Goal: Information Seeking & Learning: Learn about a topic

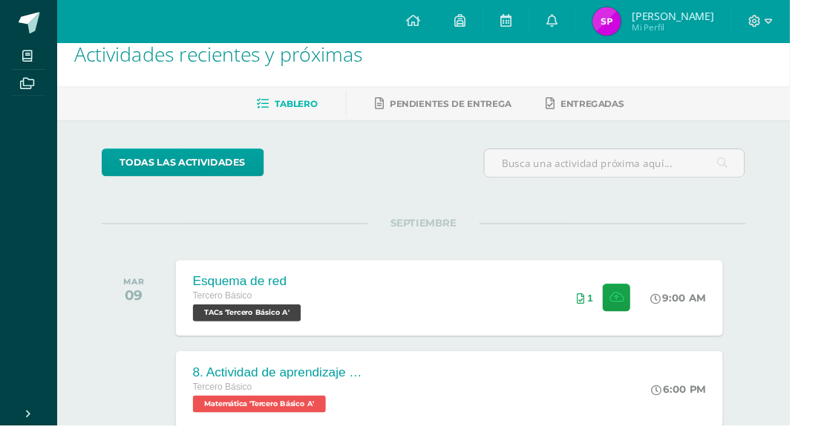
scroll to position [27, 0]
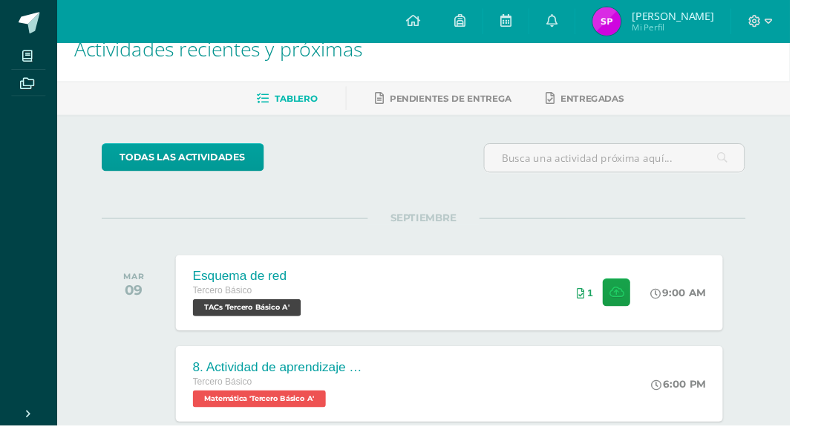
click at [256, 304] on span "Tercero Básico" at bounding box center [232, 303] width 62 height 10
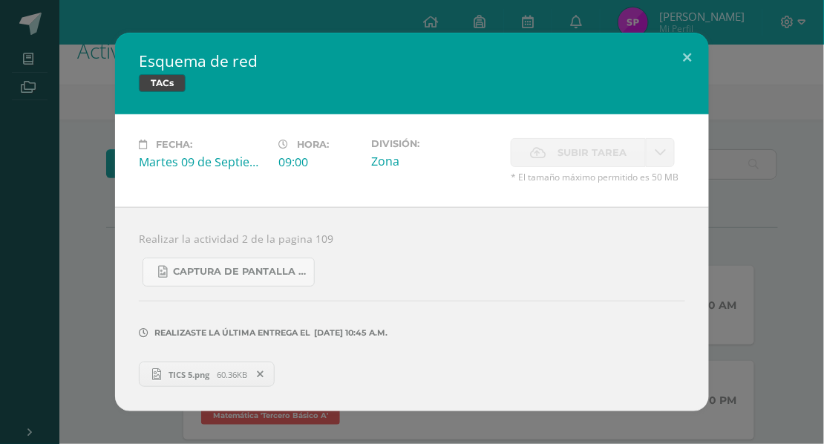
click at [79, 404] on div "Esquema de red TACs Fecha: [DATE] Hora: 09:00 División: Zona Subir tarea" at bounding box center [412, 222] width 812 height 379
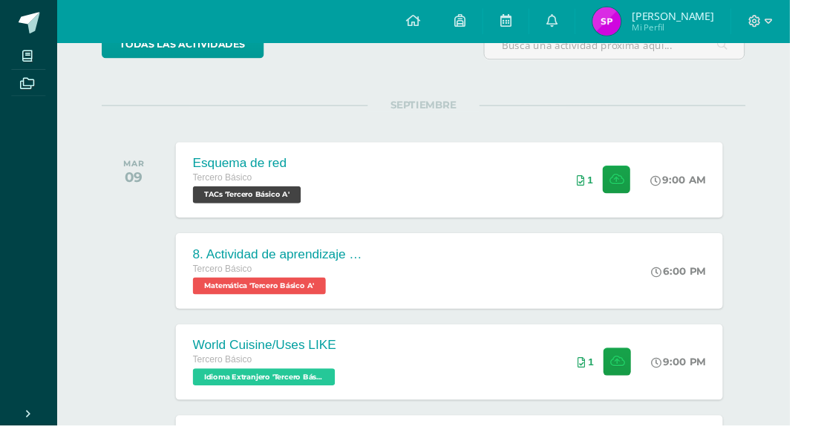
scroll to position [153, 0]
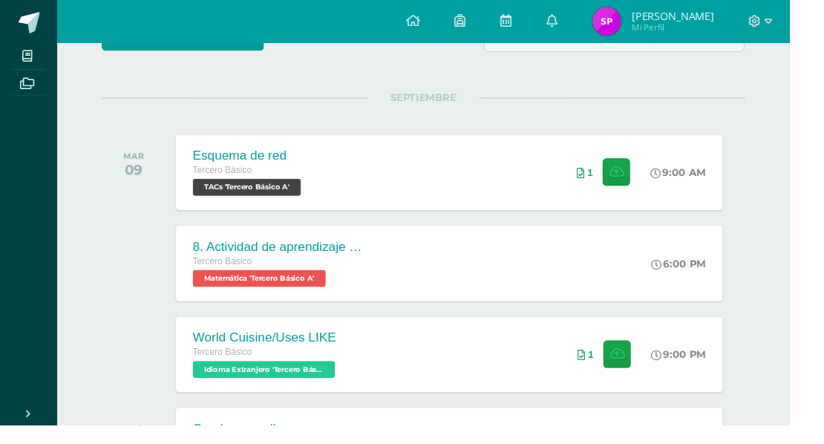
click at [218, 380] on span "Idioma Extranjero 'Tercero Básico A'" at bounding box center [275, 385] width 148 height 18
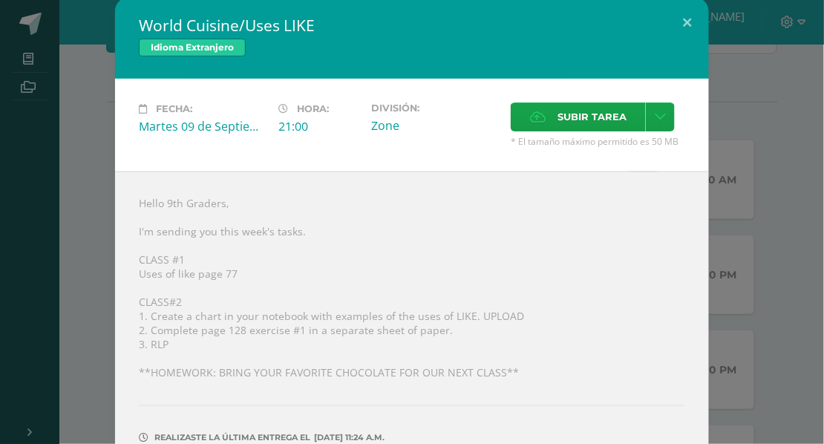
scroll to position [3, 0]
click at [62, 375] on div "World Cuisine/Uses LIKE Idioma Extranjero Fecha: [DATE] Hora: 21:00 División: C…" at bounding box center [412, 256] width 812 height 519
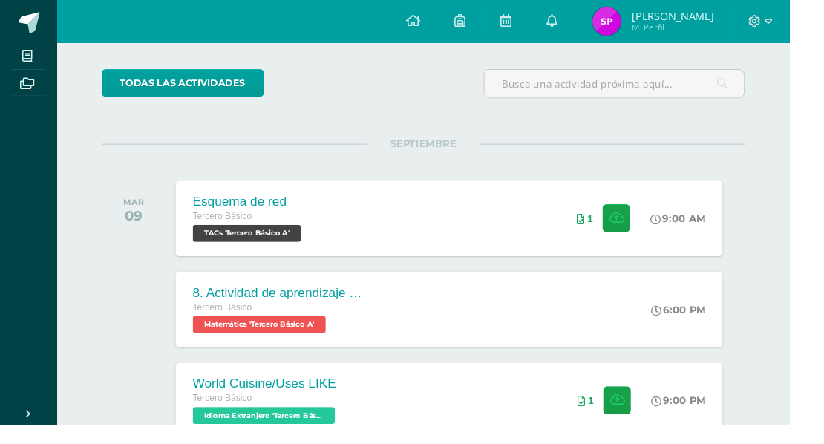
scroll to position [0, 0]
